Goal: Transaction & Acquisition: Obtain resource

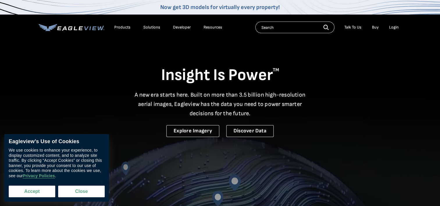
click at [28, 192] on button "Accept" at bounding box center [32, 191] width 47 height 12
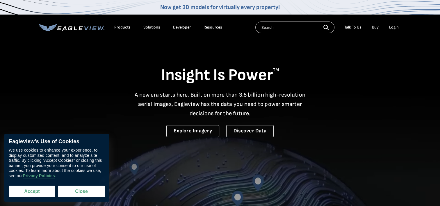
checkbox input "true"
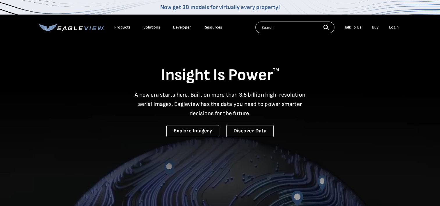
click at [154, 27] on div "Solutions" at bounding box center [151, 27] width 17 height 5
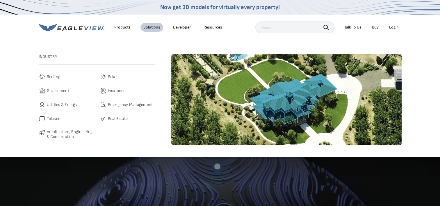
click at [57, 76] on span "Roofing" at bounding box center [54, 76] width 14 height 7
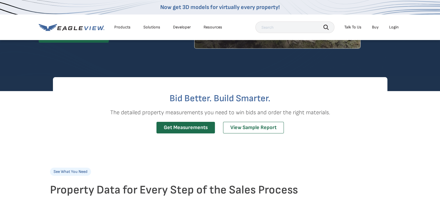
scroll to position [116, 0]
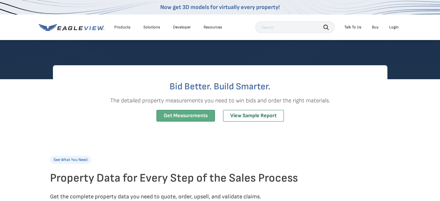
click at [179, 117] on link "Get Measurements" at bounding box center [185, 116] width 58 height 12
